Goal: Task Accomplishment & Management: Complete application form

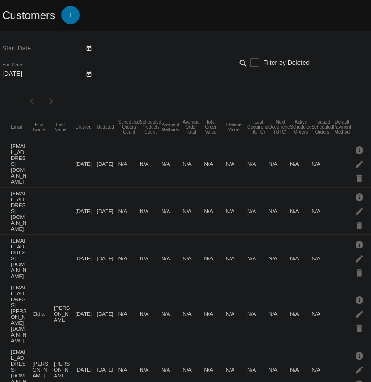
click at [73, 15] on mat-icon "add" at bounding box center [70, 17] width 11 height 11
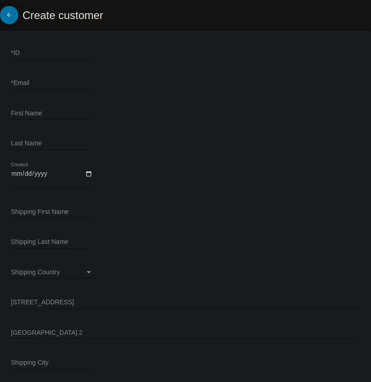
click at [41, 48] on div "*ID" at bounding box center [52, 51] width 82 height 18
drag, startPoint x: 40, startPoint y: 50, endPoint x: 22, endPoint y: 54, distance: 18.7
click at [22, 55] on input "*ID" at bounding box center [52, 53] width 82 height 7
paste input "164578"
type input "164578"
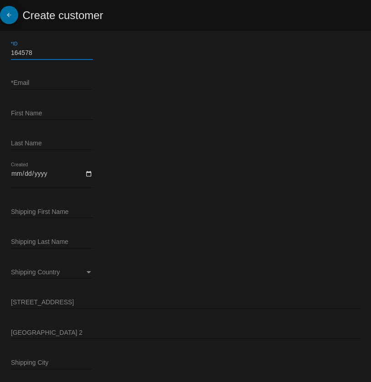
click at [47, 80] on input "*Email" at bounding box center [52, 83] width 82 height 7
click at [45, 85] on input "*Email" at bounding box center [52, 83] width 82 height 7
paste input "[EMAIL_ADDRESS][DOMAIN_NAME]"
type input "[EMAIL_ADDRESS][DOMAIN_NAME]"
click at [45, 120] on div "First Name" at bounding box center [52, 115] width 82 height 26
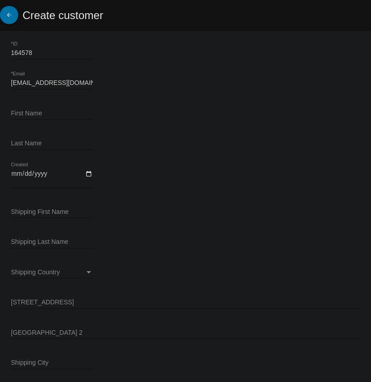
click at [46, 117] on div "First Name" at bounding box center [52, 111] width 82 height 18
click at [49, 111] on input "First Name" at bounding box center [52, 113] width 82 height 7
paste input "[PERSON_NAME]"
type input "[PERSON_NAME]"
drag, startPoint x: 36, startPoint y: 147, endPoint x: 38, endPoint y: 143, distance: 4.7
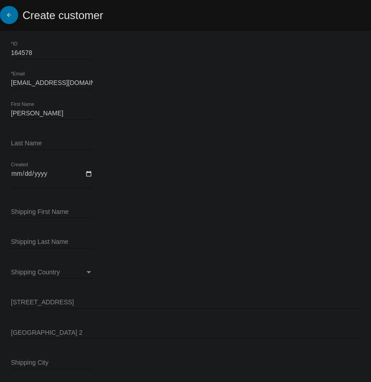
click at [36, 147] on div "Last Name" at bounding box center [52, 141] width 82 height 18
drag, startPoint x: 33, startPoint y: 150, endPoint x: 20, endPoint y: 141, distance: 15.0
click at [20, 141] on input "Last Name" at bounding box center [52, 143] width 82 height 7
paste input "[PERSON_NAME]"
type input "[PERSON_NAME]"
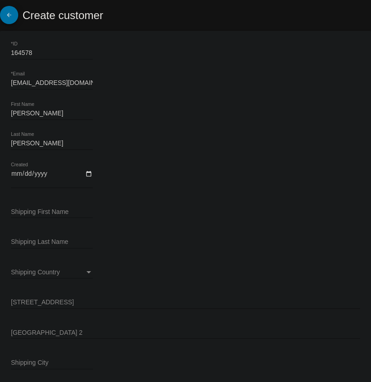
click at [89, 170] on input "Created" at bounding box center [52, 177] width 82 height 15
type input "2025-09-10"
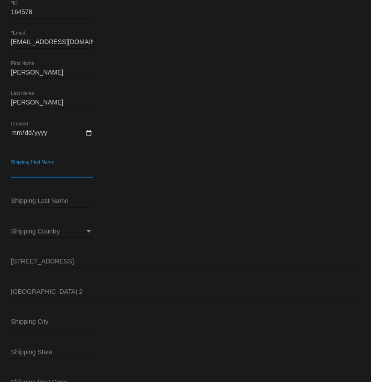
click at [51, 169] on input "Shipping First Name" at bounding box center [52, 171] width 82 height 7
paste input "[STREET_ADDRESS]"
type input "[STREET_ADDRESS]"
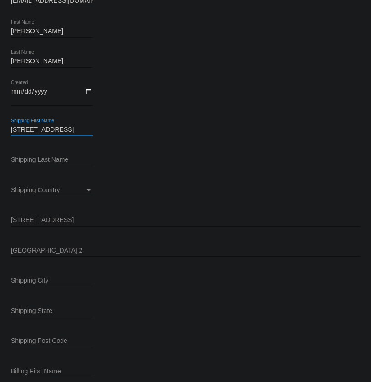
click at [52, 129] on input "[STREET_ADDRESS]" at bounding box center [52, 129] width 82 height 7
click at [70, 129] on input "Shipping First Name" at bounding box center [52, 129] width 82 height 7
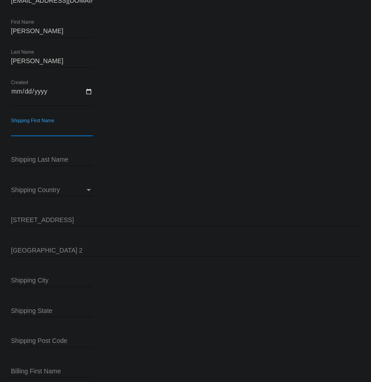
paste input "[PERSON_NAME]"
type input "[PERSON_NAME]"
click at [43, 155] on div "Shipping Last Name" at bounding box center [52, 158] width 82 height 18
drag, startPoint x: 42, startPoint y: 155, endPoint x: 32, endPoint y: 160, distance: 11.4
click at [32, 160] on input "Shipping Last Name" at bounding box center [52, 159] width 82 height 7
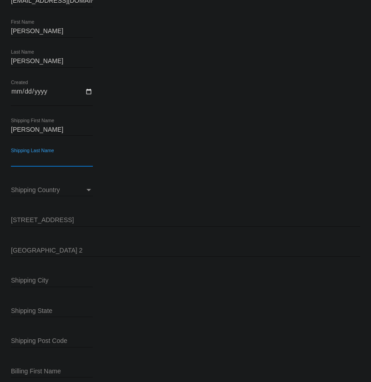
paste input "[PERSON_NAME]"
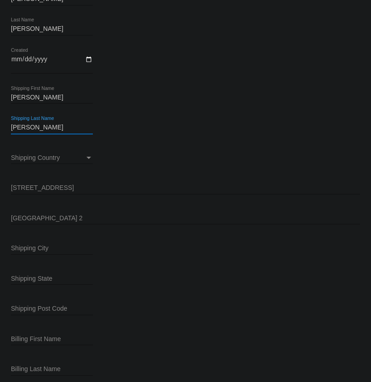
scroll to position [124, 0]
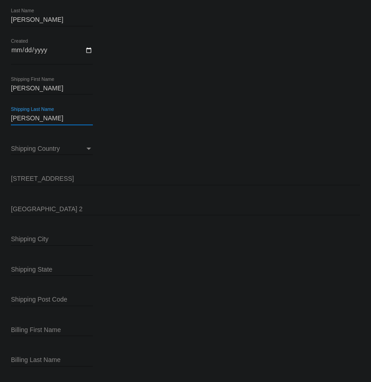
type input "[PERSON_NAME]"
click at [57, 149] on span "Shipping Country" at bounding box center [35, 148] width 49 height 7
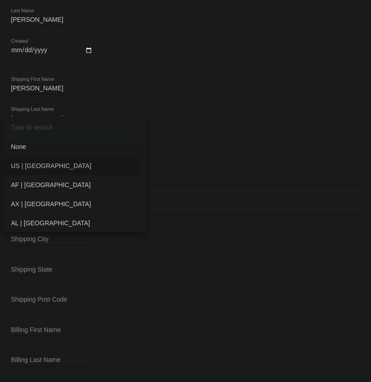
click at [37, 166] on span "US | [GEOGRAPHIC_DATA]" at bounding box center [74, 165] width 127 height 19
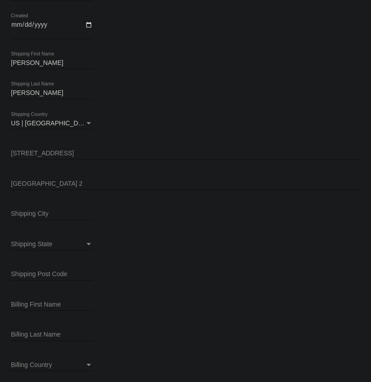
scroll to position [165, 0]
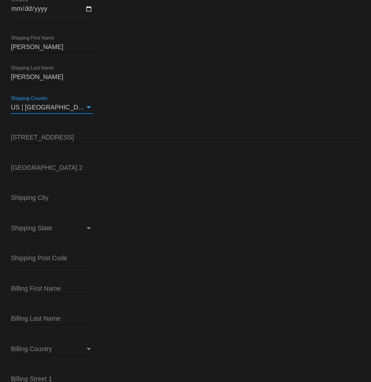
click at [66, 136] on input "[STREET_ADDRESS]" at bounding box center [185, 137] width 349 height 7
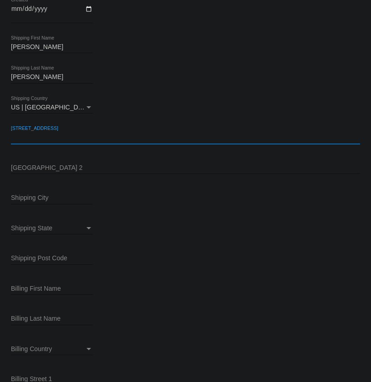
paste input "[STREET_ADDRESS]"
type input "[STREET_ADDRESS]"
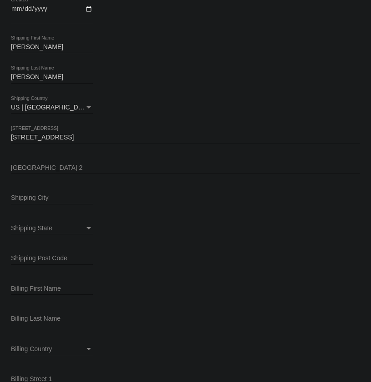
click at [67, 165] on input "[GEOGRAPHIC_DATA] 2" at bounding box center [185, 168] width 349 height 7
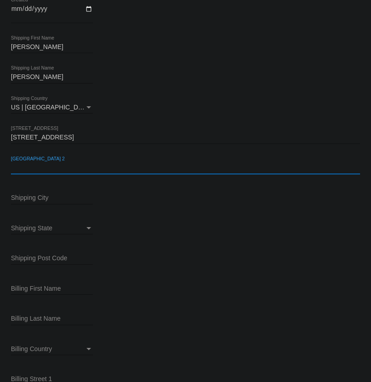
paste input "APT f18"
click at [27, 167] on input "APT f18" at bounding box center [185, 168] width 349 height 7
type input "APT F18"
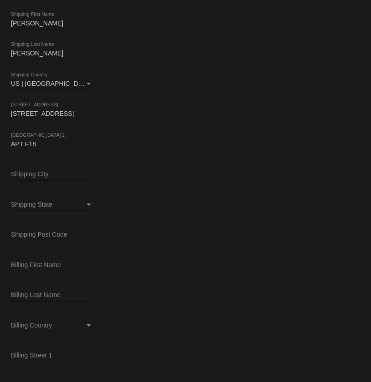
scroll to position [248, 0]
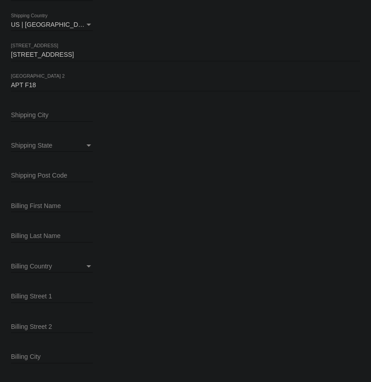
click at [37, 115] on input "Shipping City" at bounding box center [52, 115] width 82 height 7
paste input "[PERSON_NAME] Grande"
type input "[PERSON_NAME] Grande"
click at [56, 144] on div "Shipping State" at bounding box center [48, 145] width 74 height 7
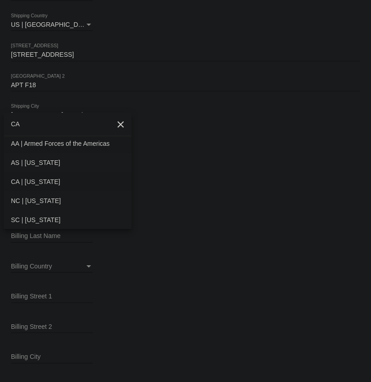
type input "CA"
click at [48, 179] on span "CA | [US_STATE]" at bounding box center [67, 181] width 113 height 19
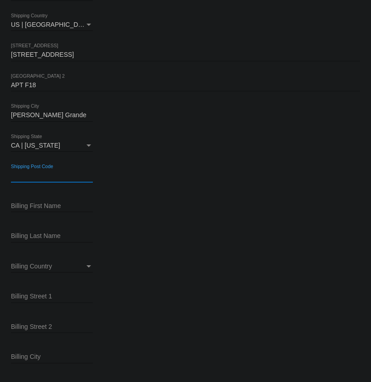
click at [45, 174] on input "Shipping Post Code" at bounding box center [52, 175] width 82 height 7
paste input "93420"
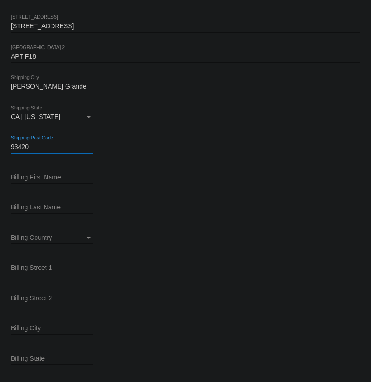
scroll to position [328, 0]
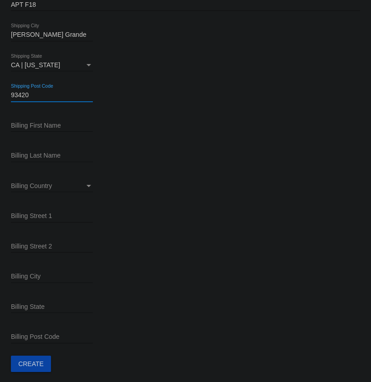
type input "93420"
click at [41, 127] on input "Billing First Name" at bounding box center [52, 125] width 82 height 7
click at [61, 126] on input "Billing First Name" at bounding box center [52, 125] width 82 height 7
paste input "[PERSON_NAME]"
type input "[PERSON_NAME]"
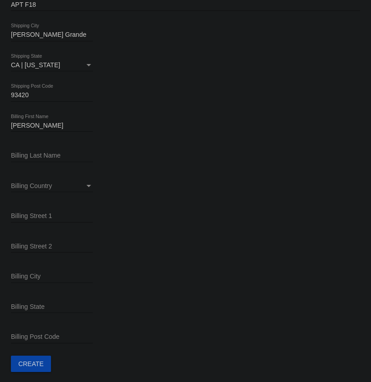
click at [55, 155] on input "Billing Last Name" at bounding box center [52, 155] width 82 height 7
paste input "[PERSON_NAME]"
type input "[PERSON_NAME]"
click at [35, 186] on span "Billing Country" at bounding box center [31, 185] width 41 height 7
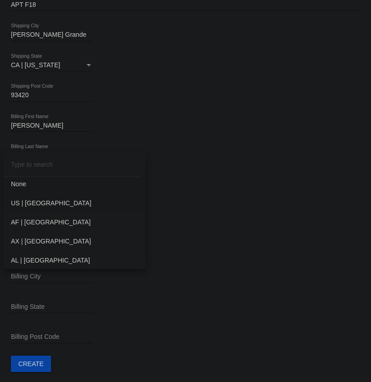
click at [35, 203] on span "US | [GEOGRAPHIC_DATA]" at bounding box center [74, 203] width 127 height 19
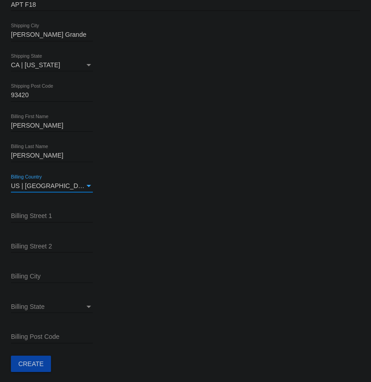
click at [42, 216] on input "Billing Street 1" at bounding box center [52, 216] width 82 height 7
click at [44, 213] on input "Billing Street 1" at bounding box center [52, 216] width 82 height 7
paste input "[STREET_ADDRESS]"
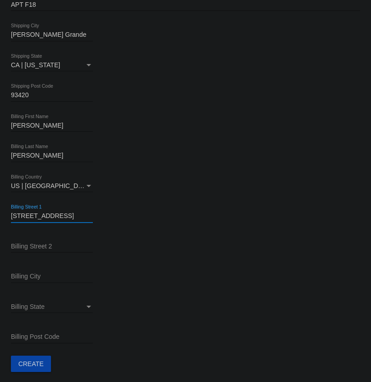
type input "[STREET_ADDRESS]"
click at [43, 244] on input "Billing Street 2" at bounding box center [52, 246] width 82 height 7
paste input "APT f18"
click at [27, 248] on input "APT f18" at bounding box center [52, 246] width 82 height 7
type input "APT F18"
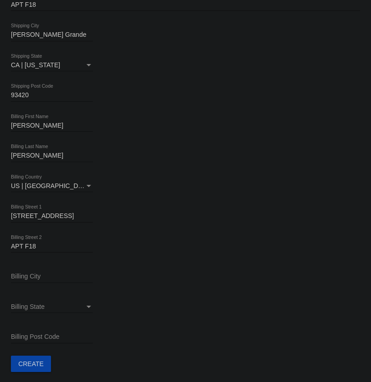
click at [42, 277] on div "Billing City" at bounding box center [52, 275] width 82 height 18
click at [43, 276] on input "Billing City" at bounding box center [52, 276] width 82 height 7
paste input "[PERSON_NAME] Grande"
type input "[PERSON_NAME] Grande"
click at [56, 309] on div "Billing State" at bounding box center [48, 307] width 74 height 7
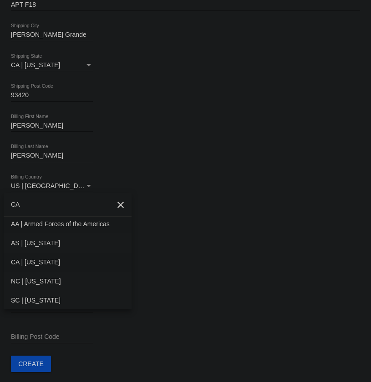
type input "CA"
click at [39, 258] on span "CA | [US_STATE]" at bounding box center [67, 262] width 113 height 19
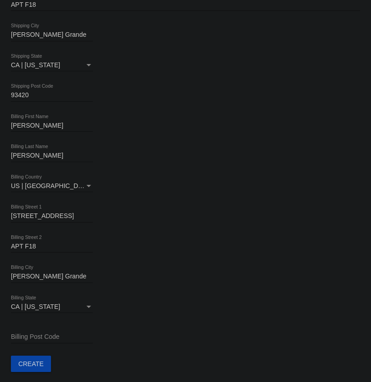
click at [46, 334] on input "Billing Post Code" at bounding box center [52, 337] width 82 height 7
paste input "93420"
type input "93420"
click at [25, 362] on span "Create" at bounding box center [30, 364] width 25 height 7
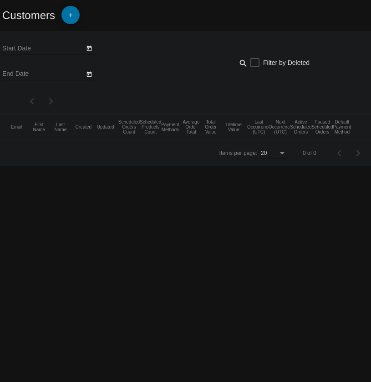
type input "9/8/2025"
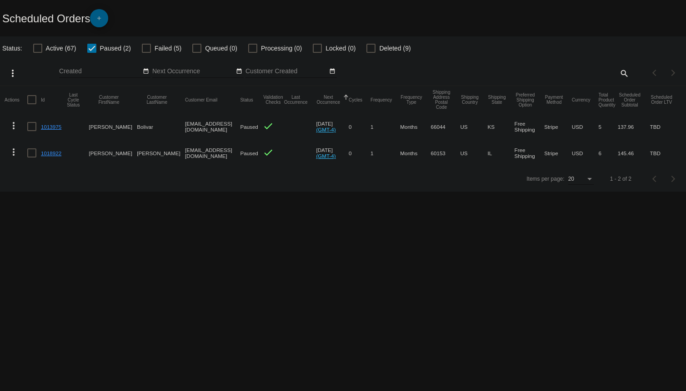
click at [108, 17] on link "add" at bounding box center [99, 18] width 18 height 18
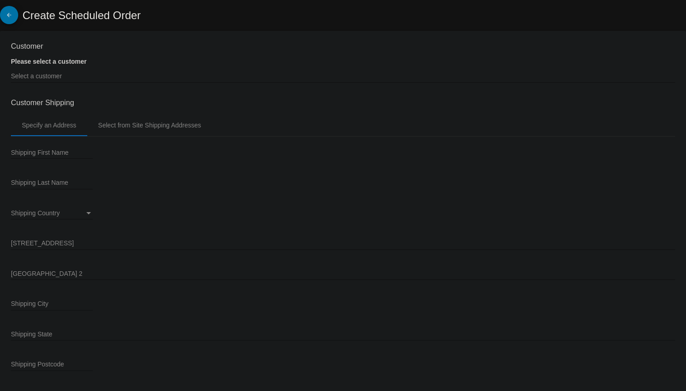
type input "[DATE]"
click at [74, 79] on input "Select a customer" at bounding box center [343, 76] width 664 height 7
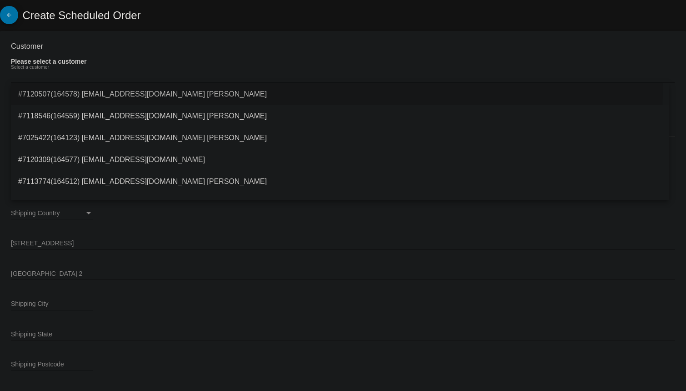
click at [142, 90] on span "#7120507(164578) [EMAIL_ADDRESS][DOMAIN_NAME] [PERSON_NAME]" at bounding box center [339, 94] width 643 height 22
type input "[PERSON_NAME]"
type input "[STREET_ADDRESS]"
type input "APT F18"
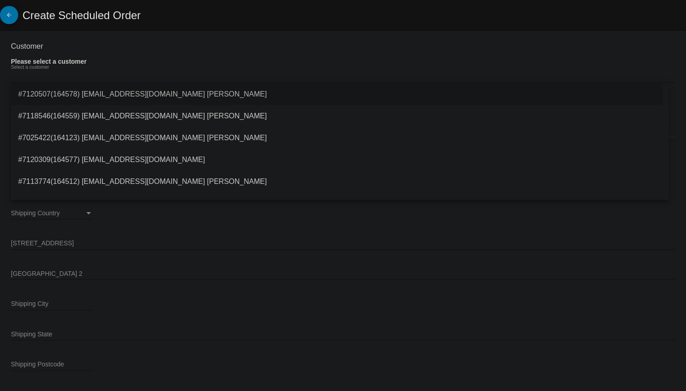
type input "[PERSON_NAME] Grande"
type input "93420"
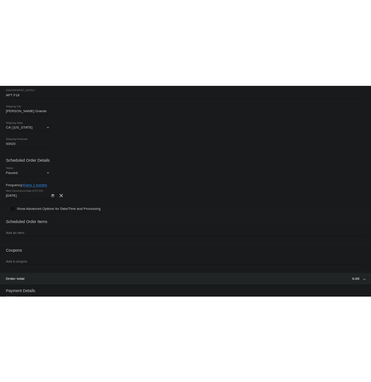
scroll to position [289, 0]
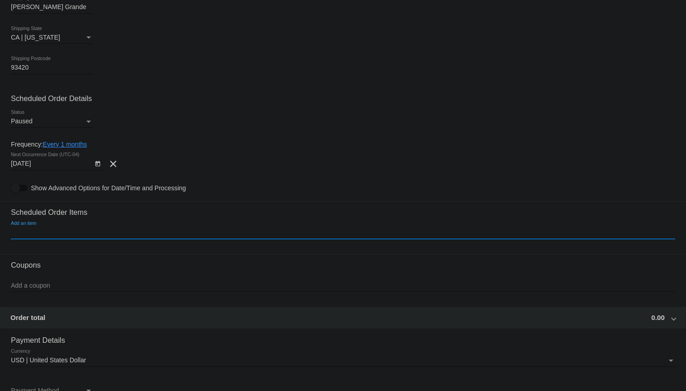
click at [59, 231] on input "Add an item" at bounding box center [343, 232] width 664 height 7
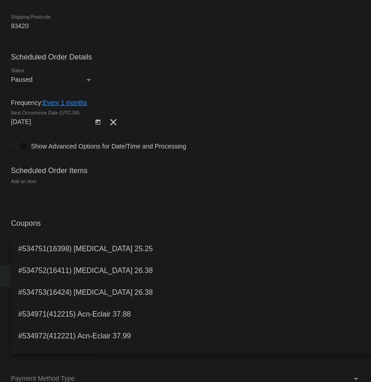
scroll to position [372, 0]
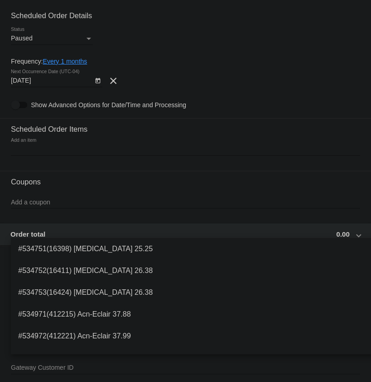
click at [40, 140] on div "Add an item" at bounding box center [185, 147] width 349 height 18
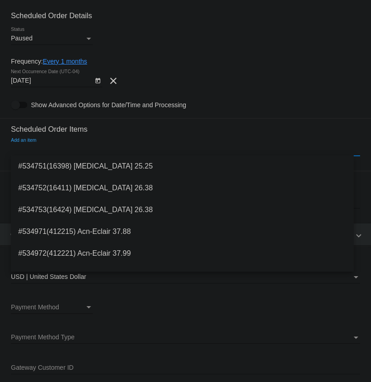
paste input "Neuromatrix"
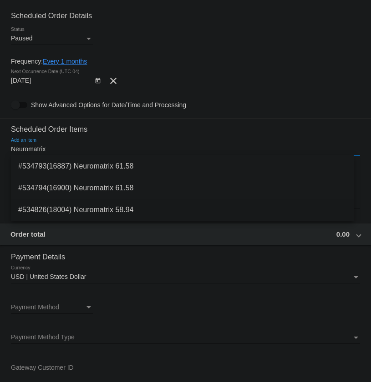
type input "Neuromatrix"
click at [120, 203] on span "#534826(18004) Neuromatrix 58.94" at bounding box center [182, 210] width 328 height 22
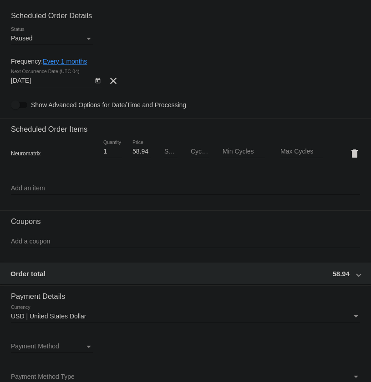
drag, startPoint x: 355, startPoint y: 209, endPoint x: 36, endPoint y: 189, distance: 318.9
click at [36, 189] on input "Add an item" at bounding box center [185, 188] width 349 height 7
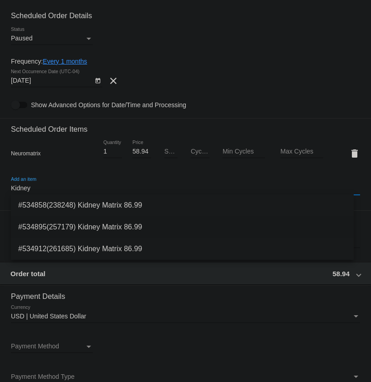
type input "Kidney"
click at [123, 220] on span "#534895(257179) Kidney Matrix 86.99" at bounding box center [182, 227] width 328 height 22
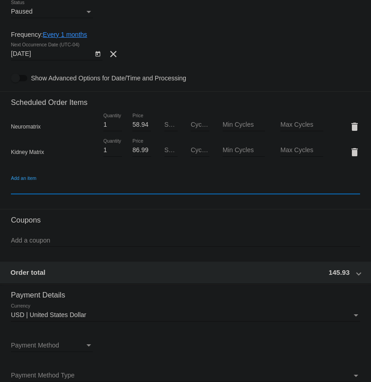
scroll to position [413, 0]
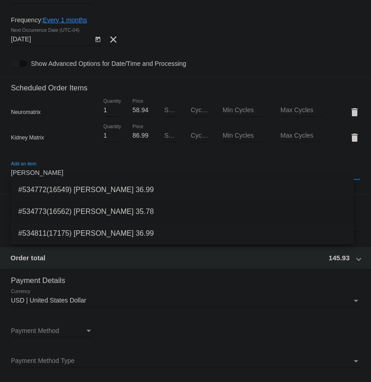
type input "[PERSON_NAME]"
click at [109, 213] on span "#534773(16562) [PERSON_NAME] 35.78" at bounding box center [182, 212] width 328 height 22
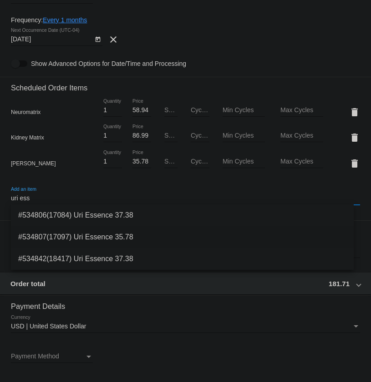
type input "uri ess"
click at [94, 236] on span "#534807(17097) Uri Essence 35.78" at bounding box center [182, 237] width 328 height 22
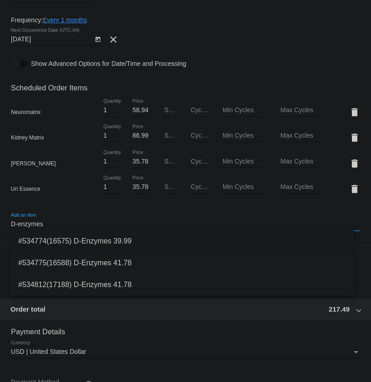
type input "D-enzymes"
click at [114, 245] on span "#534774(16575) D-Enzymes 39.99" at bounding box center [182, 242] width 328 height 22
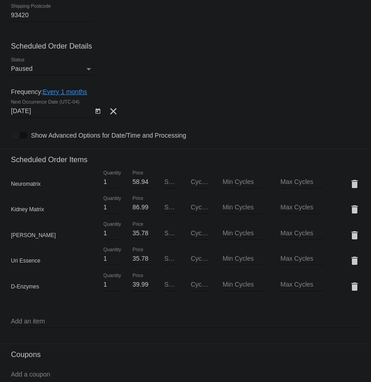
scroll to position [331, 0]
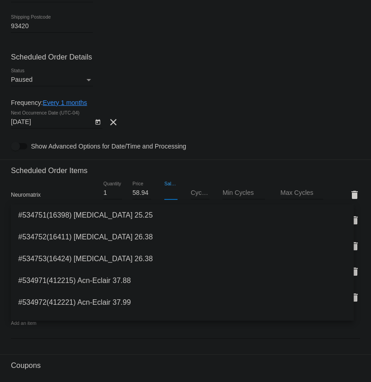
click at [166, 192] on input "Sale Price" at bounding box center [171, 193] width 14 height 7
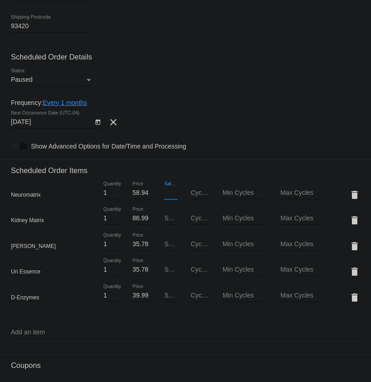
paste input "55.99"
type input "55.99"
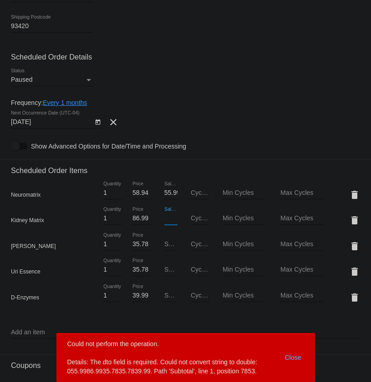
click at [166, 215] on input "Sale Price" at bounding box center [171, 218] width 14 height 7
paste input "86.99"
type input "86.99"
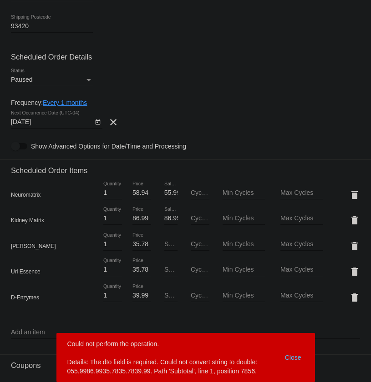
click at [164, 242] on input "Sale Price" at bounding box center [171, 244] width 14 height 7
paste input "33.99"
type input "33.99"
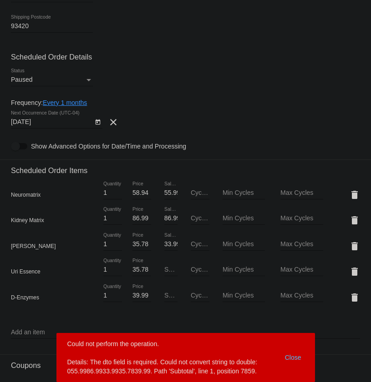
click at [164, 270] on input "Sale Price" at bounding box center [171, 269] width 14 height 7
paste input "33.99"
type input "33.99"
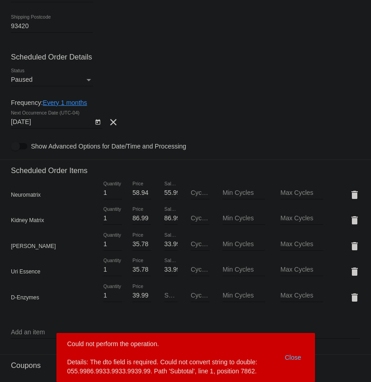
click at [164, 293] on input "Sale Price" at bounding box center [171, 295] width 14 height 7
paste input "37.99"
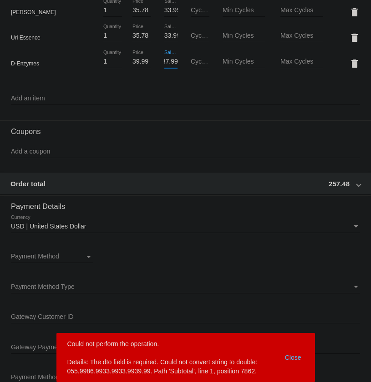
scroll to position [478, 0]
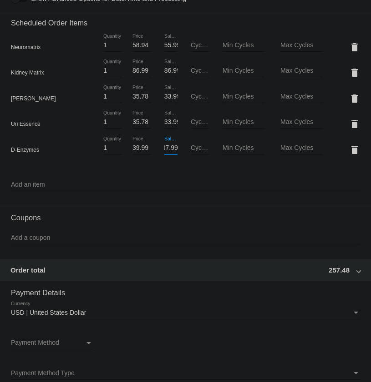
type input "37.99"
click at [36, 235] on input "Add a coupon" at bounding box center [185, 238] width 349 height 7
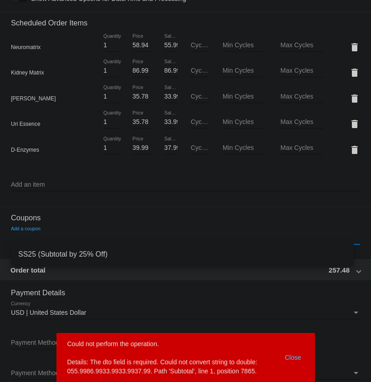
click at [64, 253] on span "SS25 (Subtotal by 25% Off)" at bounding box center [182, 255] width 328 height 22
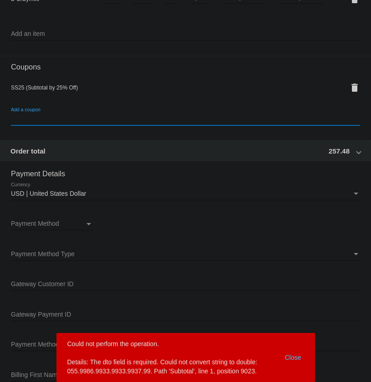
scroll to position [644, 0]
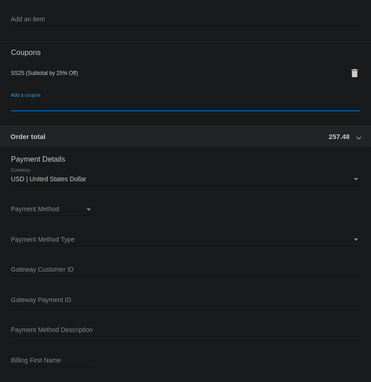
click at [351, 176] on div "Currency" at bounding box center [355, 179] width 8 height 7
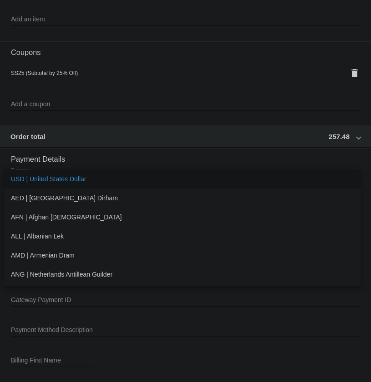
click at [349, 178] on mat-option "USD | United States Dollar" at bounding box center [182, 179] width 357 height 19
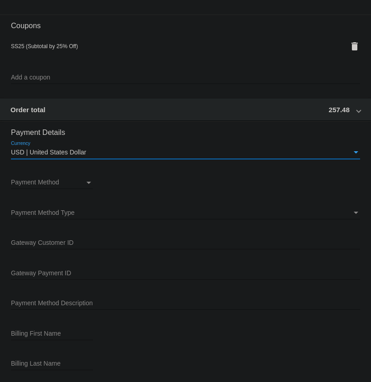
scroll to position [685, 0]
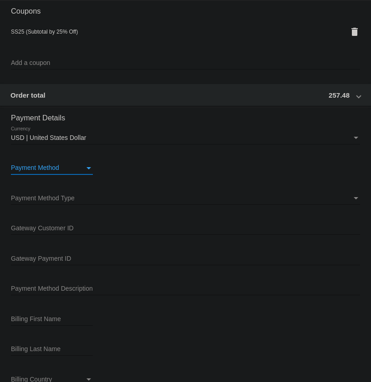
click at [84, 170] on div "Payment Method" at bounding box center [48, 168] width 74 height 7
click at [41, 167] on span "—Create New—" at bounding box center [52, 167] width 82 height 19
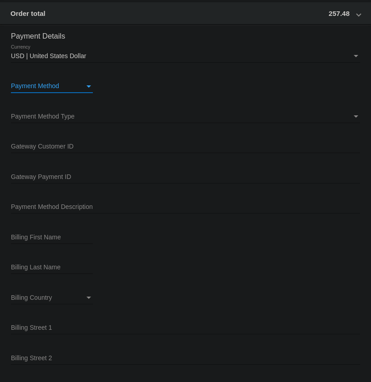
scroll to position [768, 0]
click at [96, 88] on div "Payment Method Payment Method" at bounding box center [185, 87] width 349 height 26
click at [89, 86] on div "Payment Method" at bounding box center [89, 85] width 8 height 7
click at [32, 83] on span "—Create New—" at bounding box center [52, 84] width 82 height 19
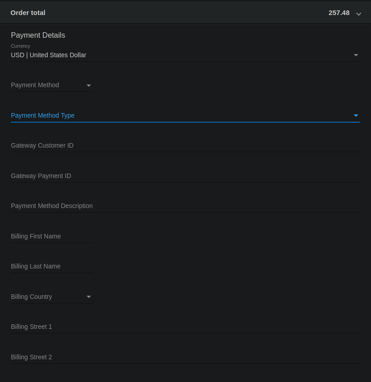
click at [353, 115] on div "Payment Method Type" at bounding box center [355, 116] width 5 height 2
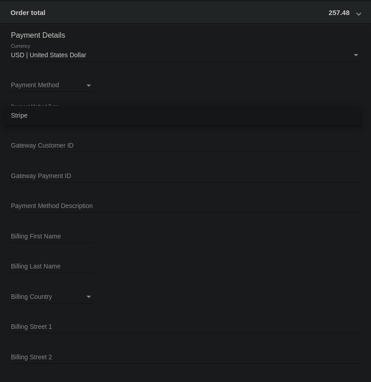
click at [60, 115] on span "Stripe" at bounding box center [182, 115] width 342 height 19
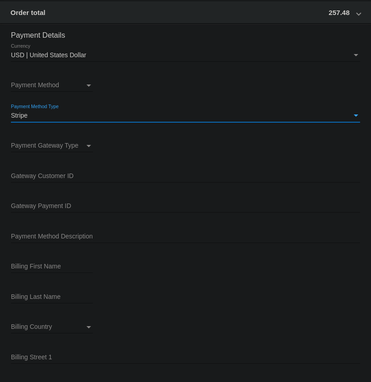
click at [30, 85] on span "Payment Method" at bounding box center [35, 84] width 48 height 7
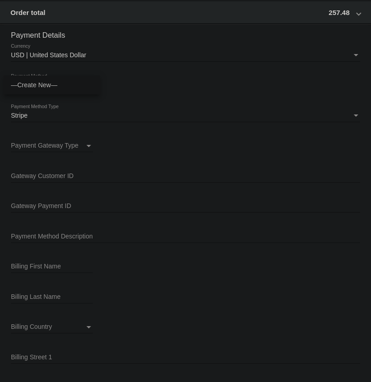
click at [30, 85] on span "—Create New—" at bounding box center [52, 84] width 82 height 19
click at [36, 145] on span "Payment Gateway Type" at bounding box center [44, 145] width 67 height 7
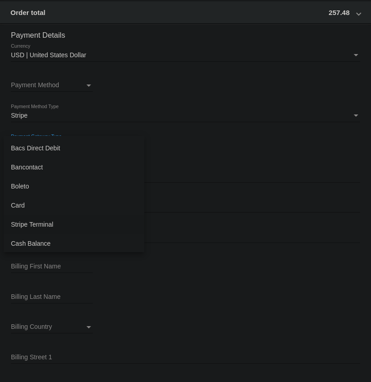
scroll to position [82, 0]
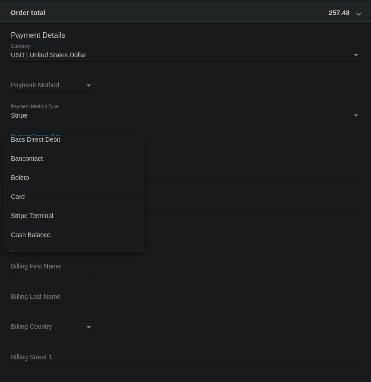
click at [35, 187] on span "Card" at bounding box center [74, 196] width 126 height 19
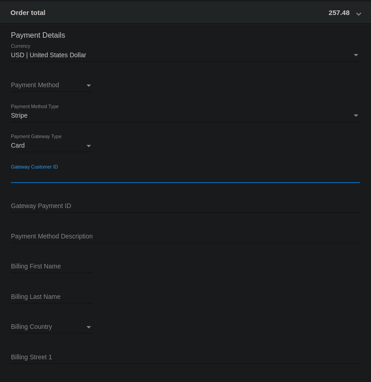
click at [65, 175] on input "Gateway Customer ID" at bounding box center [185, 176] width 349 height 7
click at [28, 176] on input "Gateway Customer ID" at bounding box center [185, 176] width 349 height 7
paste input "cus_Rb6u9cdjo4Y6c7"
type input "cus_Rb6u9cdjo4Y6c7"
click at [63, 206] on input "Gateway Payment ID" at bounding box center [185, 206] width 349 height 7
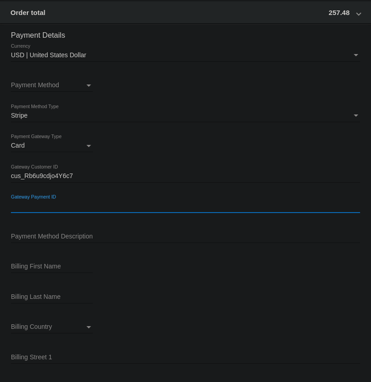
paste input "pm_1S5vFKE5UWG56ZgigB2PUaw1"
type input "pm_1S5vFKE5UWG56ZgigB2PUaw1"
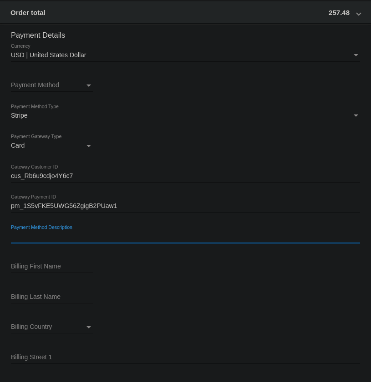
click at [77, 239] on input "Payment Method Description" at bounding box center [185, 236] width 349 height 7
type input "Card"
click at [45, 263] on input "Billing First Name" at bounding box center [52, 266] width 82 height 7
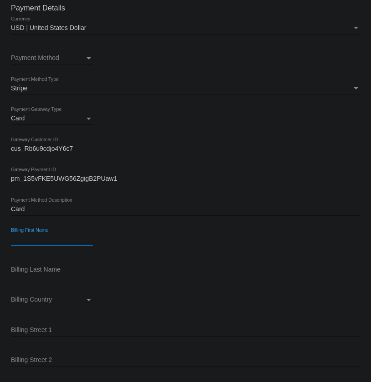
scroll to position [809, 0]
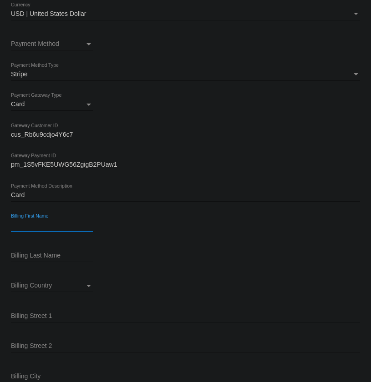
click at [37, 224] on input "Billing First Name" at bounding box center [52, 225] width 82 height 7
paste input "[PERSON_NAME]"
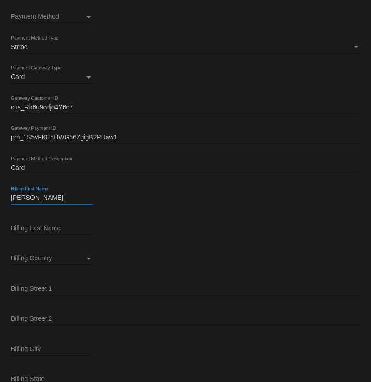
scroll to position [892, 0]
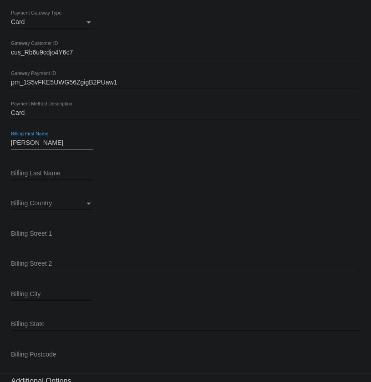
type input "[PERSON_NAME]"
click at [43, 172] on input "Billing Last Name" at bounding box center [52, 173] width 82 height 7
paste input "[PERSON_NAME]"
type input "[PERSON_NAME]"
click at [78, 200] on div "Billing Country" at bounding box center [48, 203] width 74 height 7
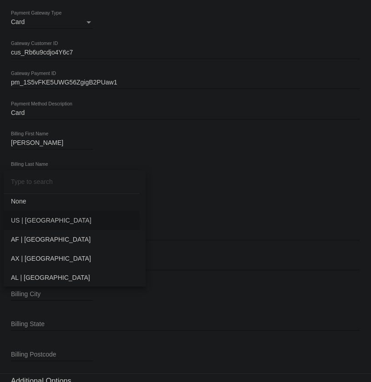
click at [37, 221] on span "US | [GEOGRAPHIC_DATA]" at bounding box center [74, 220] width 127 height 19
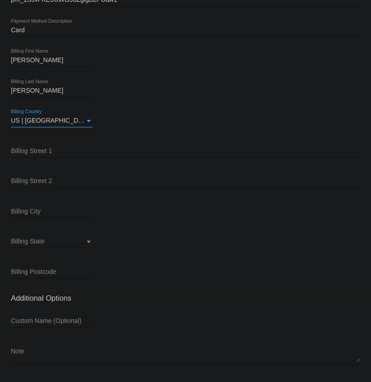
scroll to position [995, 0]
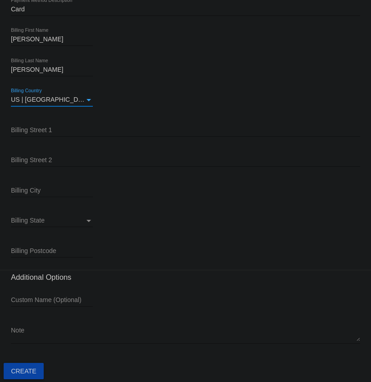
click at [73, 128] on input "Billing Street 1" at bounding box center [185, 130] width 349 height 7
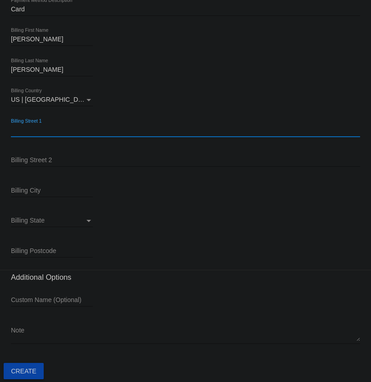
paste input "[STREET_ADDRESS]"
type input "[STREET_ADDRESS]"
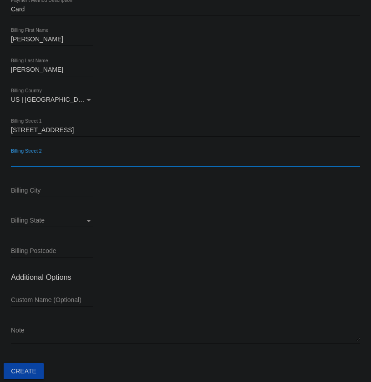
click at [45, 158] on input "Billing Street 2" at bounding box center [185, 160] width 349 height 7
paste input "APT f18"
click at [27, 158] on input "APT f18" at bounding box center [185, 160] width 349 height 7
type input "APT F18"
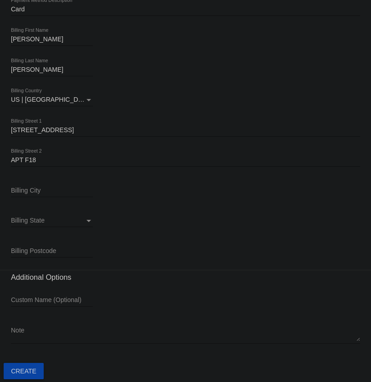
click at [33, 189] on input "Billing City" at bounding box center [52, 190] width 82 height 7
paste input "[PERSON_NAME] Grande"
type input "[PERSON_NAME] Grande"
click at [66, 219] on div "Billing State" at bounding box center [48, 220] width 74 height 7
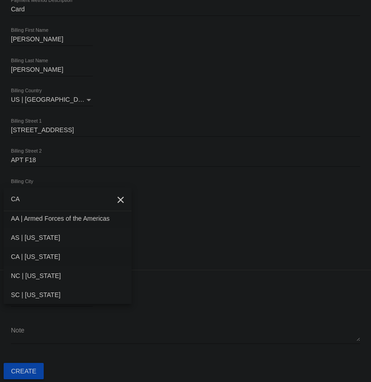
type input "CA"
click at [42, 255] on span "CA | [US_STATE]" at bounding box center [67, 256] width 113 height 19
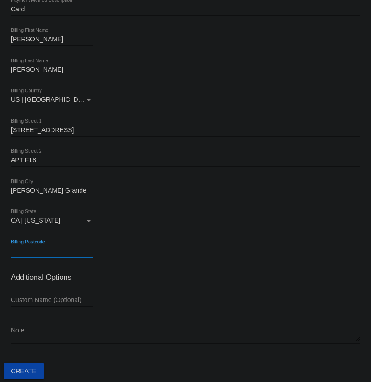
click at [46, 248] on input "Billing Postcode" at bounding box center [52, 251] width 82 height 7
paste input "93420"
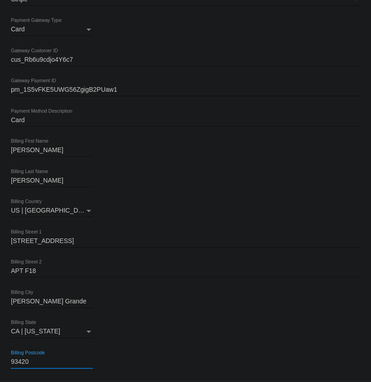
scroll to position [871, 0]
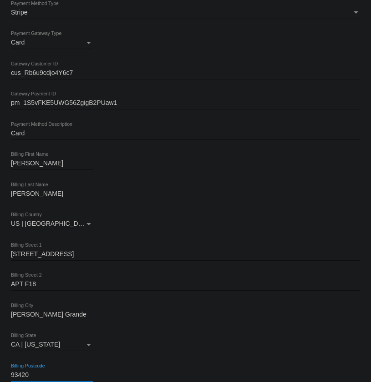
type input "93420"
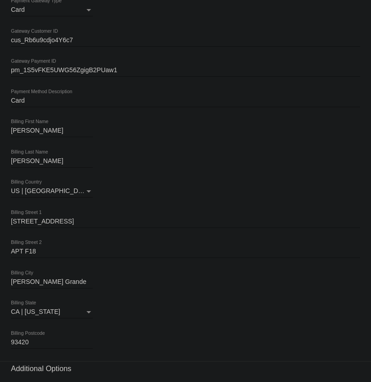
scroll to position [995, 0]
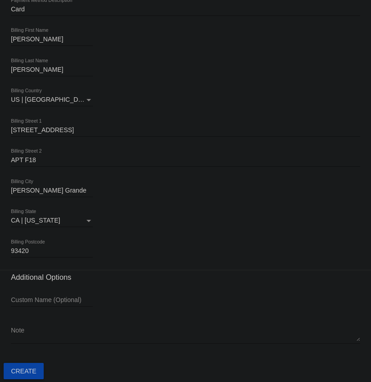
click at [20, 374] on button "Create" at bounding box center [24, 371] width 40 height 16
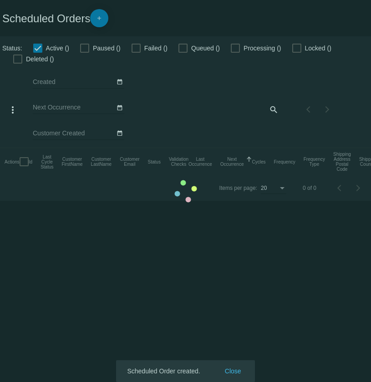
checkbox input "false"
checkbox input "true"
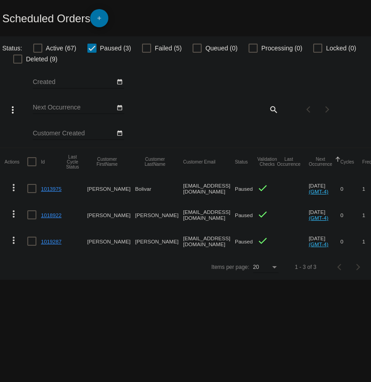
click at [52, 241] on link "1019287" at bounding box center [51, 242] width 20 height 6
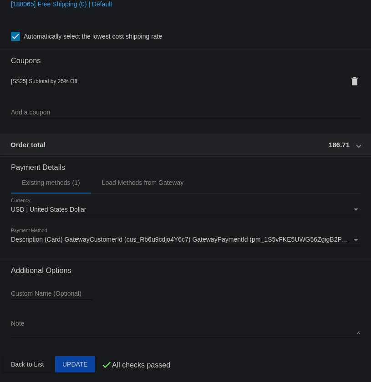
scroll to position [791, 0]
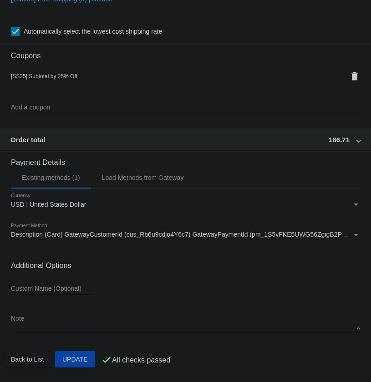
click at [348, 136] on div "Order total 186.71" at bounding box center [183, 140] width 346 height 8
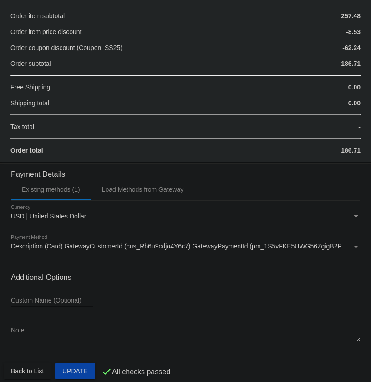
scroll to position [949, 0]
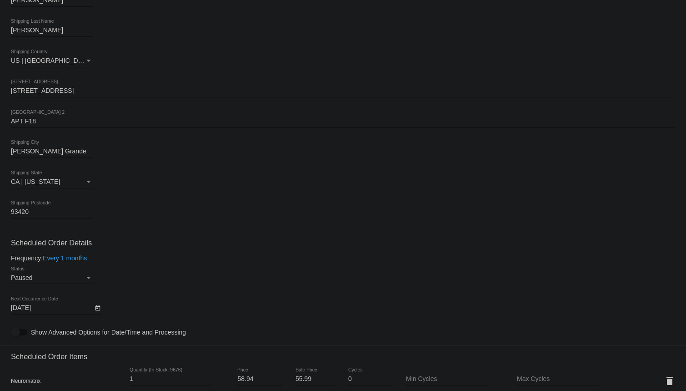
scroll to position [0, 0]
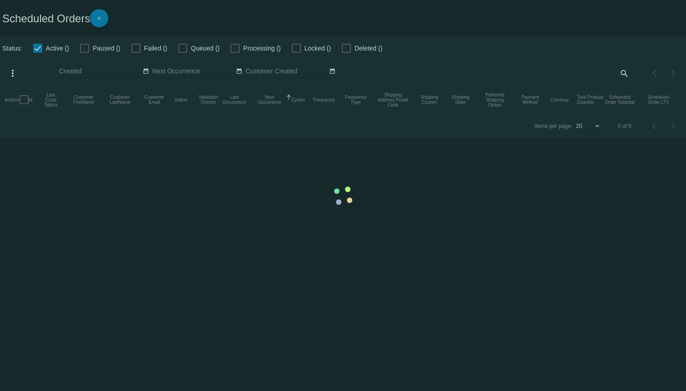
checkbox input "false"
checkbox input "true"
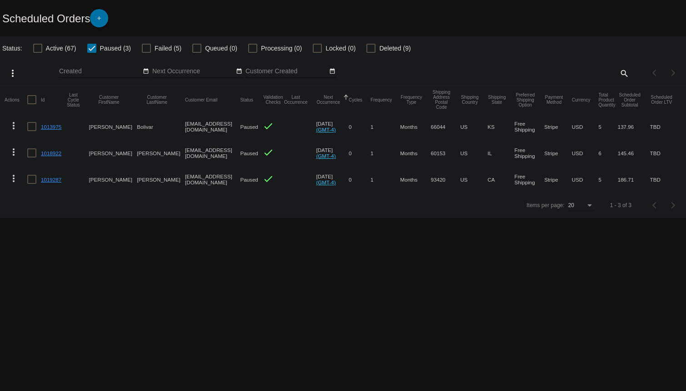
click at [12, 178] on mat-icon "more_vert" at bounding box center [13, 178] width 11 height 11
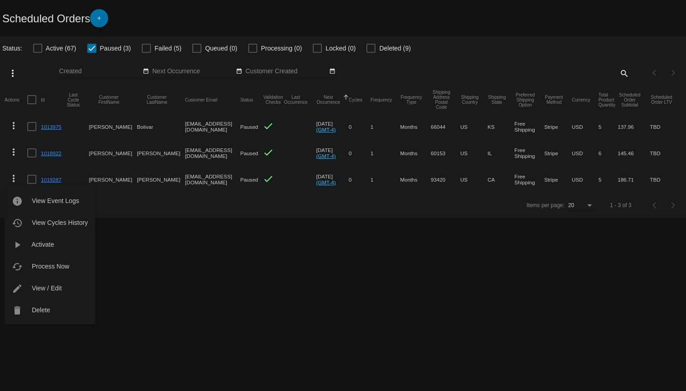
click at [324, 305] on div at bounding box center [343, 195] width 686 height 391
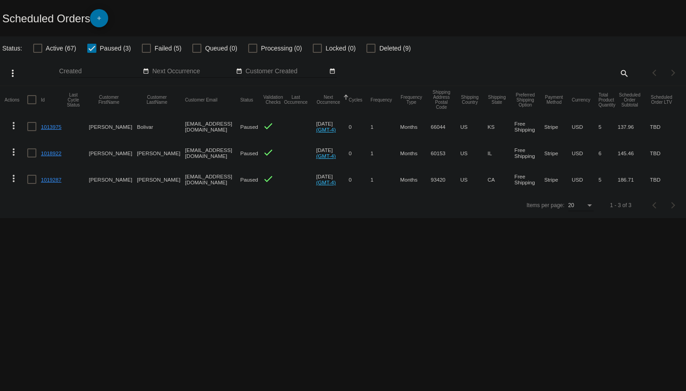
click at [53, 180] on link "1019287" at bounding box center [51, 179] width 20 height 6
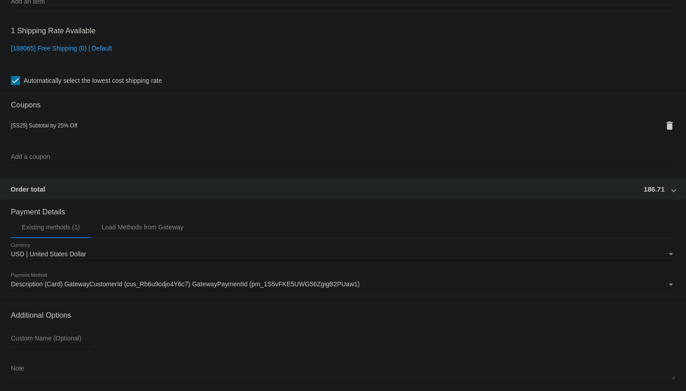
scroll to position [764, 0]
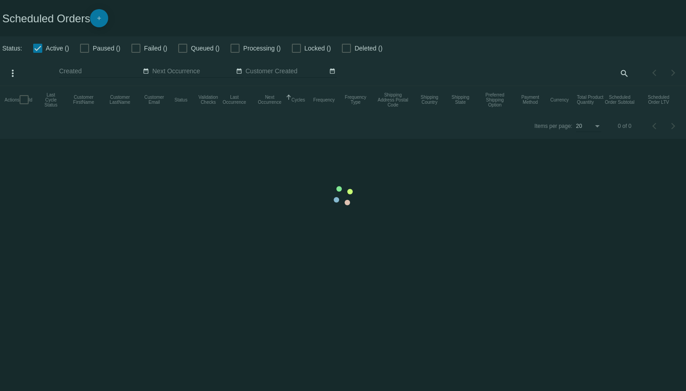
checkbox input "false"
checkbox input "true"
